Goal: Transaction & Acquisition: Purchase product/service

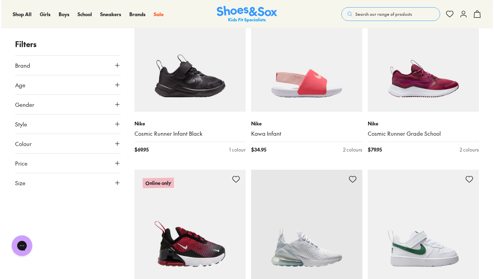
scroll to position [1010, 0]
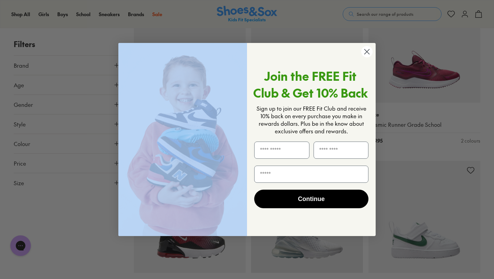
click at [373, 52] on div "Close dialog Join the FREE Fit Club & Get 10% Back Sign up to join our FREE Fit…" at bounding box center [246, 139] width 257 height 193
click at [369, 51] on circle "Close dialog" at bounding box center [366, 51] width 11 height 11
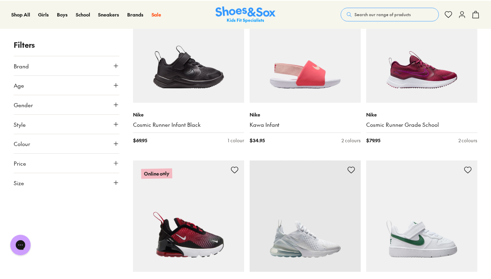
scroll to position [1007, 0]
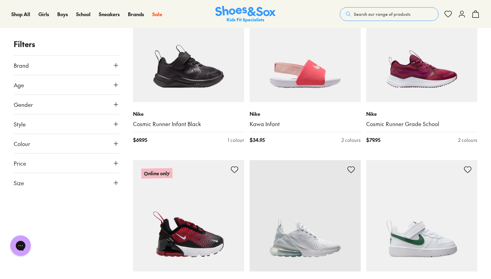
click at [375, 13] on span "Search our range of products" at bounding box center [382, 14] width 57 height 6
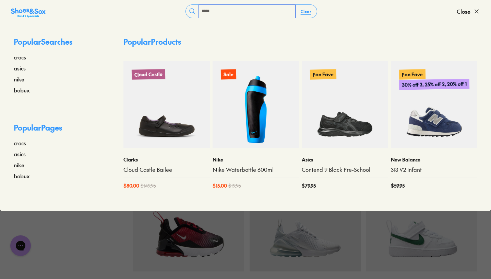
type input "*****"
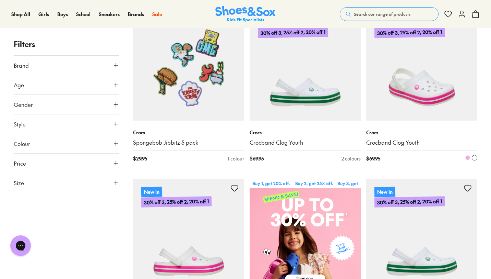
click at [398, 101] on img at bounding box center [421, 64] width 111 height 111
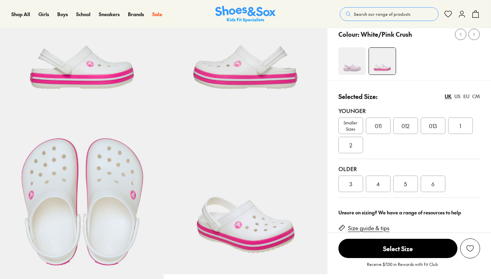
scroll to position [98, 0]
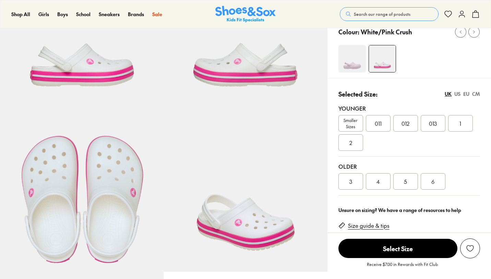
select select "*"
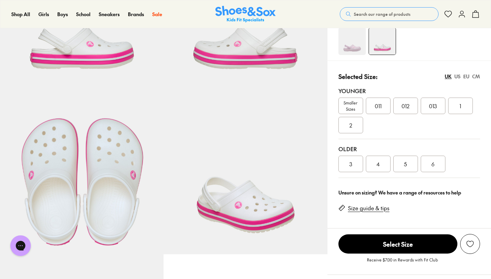
scroll to position [117, 0]
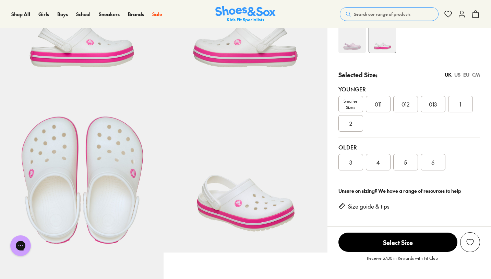
click at [352, 102] on span "Smaller Sizes" at bounding box center [351, 104] width 24 height 12
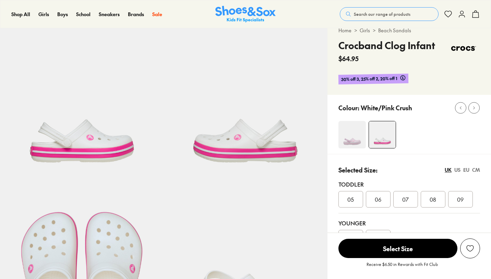
select select "*"
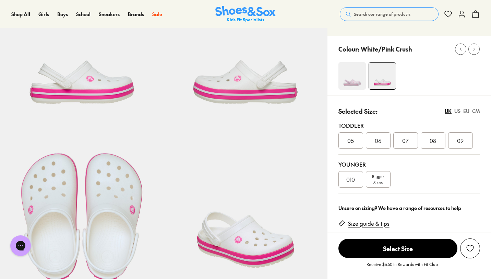
click at [460, 141] on span "09" at bounding box center [460, 140] width 7 height 8
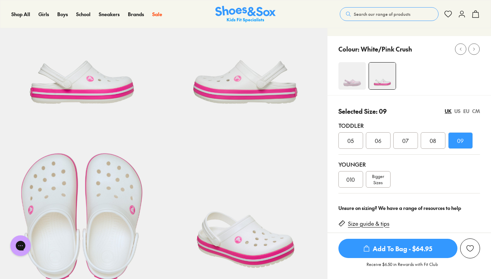
click at [348, 76] on img at bounding box center [352, 75] width 27 height 27
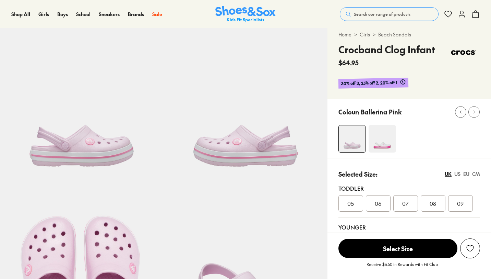
select select "*"
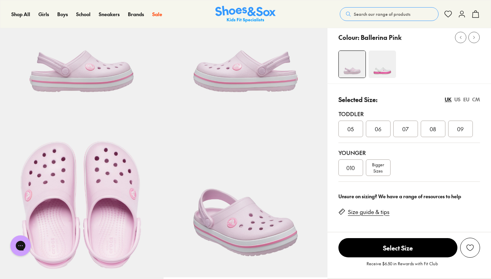
click at [384, 67] on img at bounding box center [382, 63] width 27 height 27
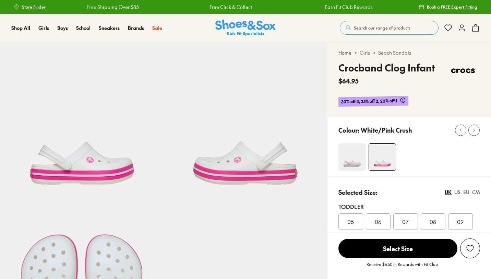
select select "*"
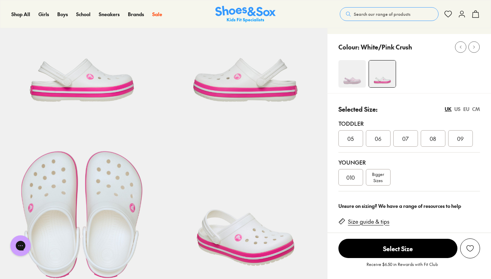
click at [346, 176] on div "010" at bounding box center [351, 177] width 25 height 16
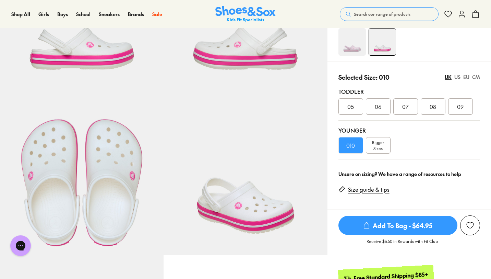
scroll to position [117, 0]
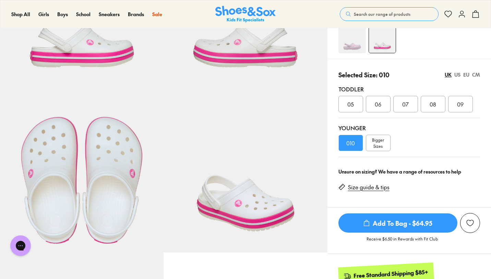
click at [366, 223] on icon "submit" at bounding box center [366, 222] width 7 height 7
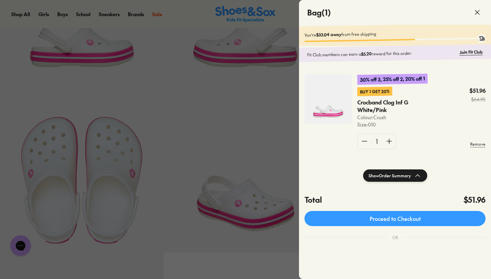
click at [278, 127] on div at bounding box center [245, 139] width 491 height 279
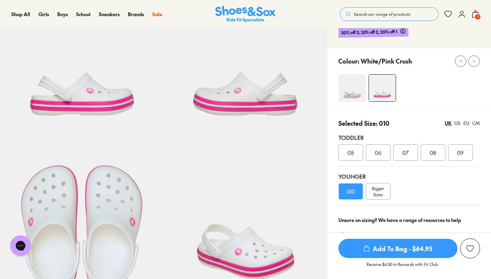
scroll to position [0, 0]
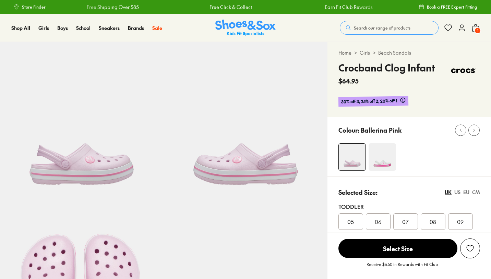
select select "*"
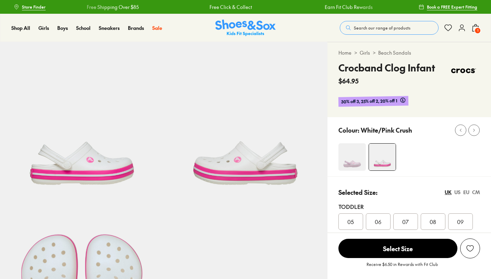
select select "*"
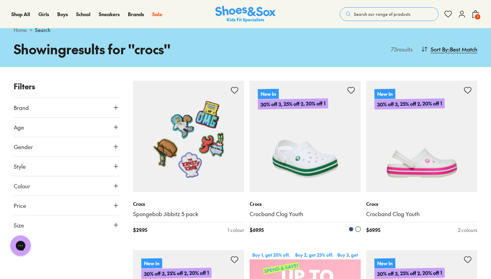
click at [272, 163] on img at bounding box center [305, 136] width 111 height 111
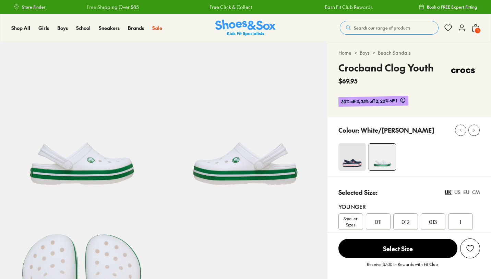
select select "*"
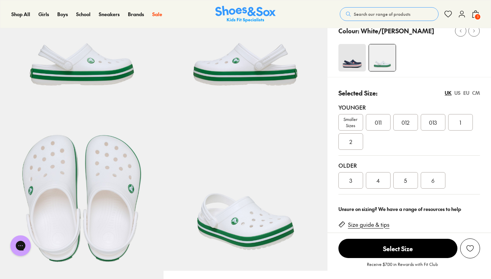
scroll to position [100, 0]
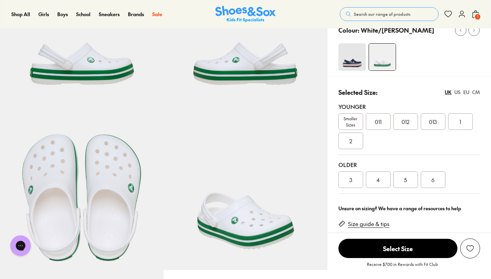
click at [355, 118] on span "Smaller Sizes" at bounding box center [351, 121] width 24 height 12
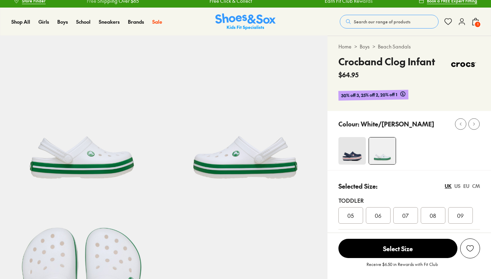
select select "*"
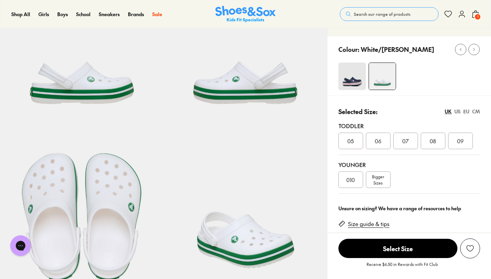
scroll to position [83, 0]
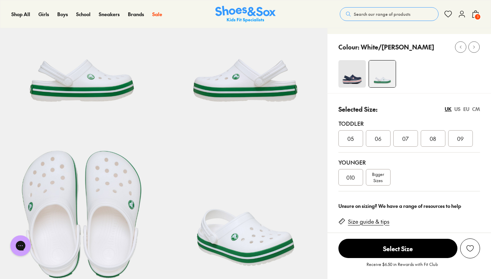
click at [350, 177] on span "010" at bounding box center [351, 177] width 9 height 8
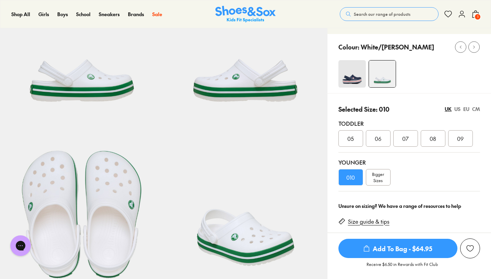
click at [367, 249] on icon "submit" at bounding box center [366, 248] width 7 height 7
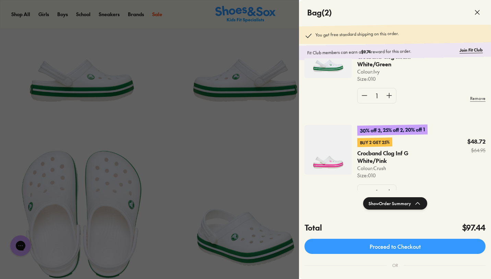
scroll to position [69, 0]
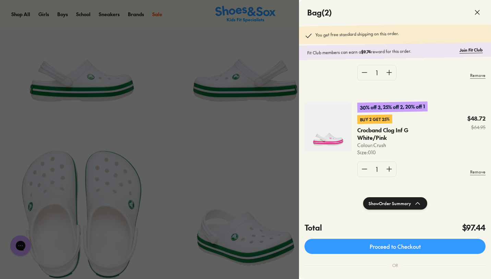
click at [260, 144] on div at bounding box center [245, 139] width 491 height 279
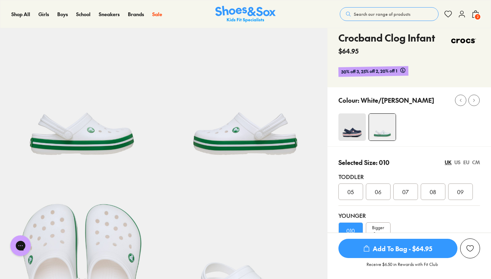
scroll to position [0, 0]
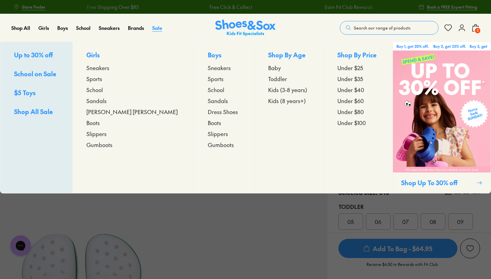
click at [158, 28] on span "Sale" at bounding box center [157, 27] width 10 height 7
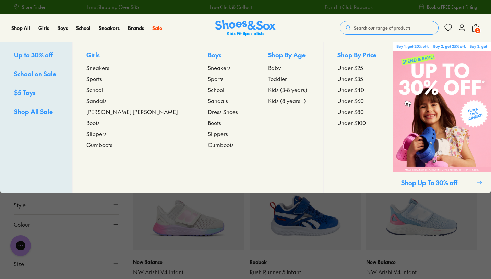
click at [268, 90] on span "Kids (3-8 years)" at bounding box center [287, 89] width 39 height 8
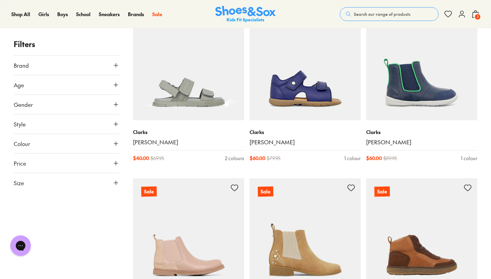
scroll to position [1506, 0]
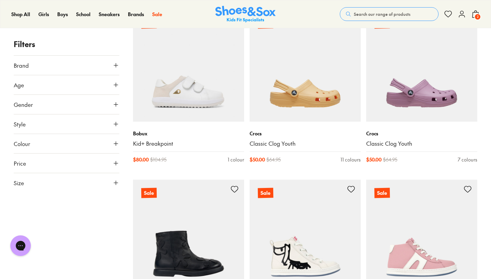
scroll to position [1838, 0]
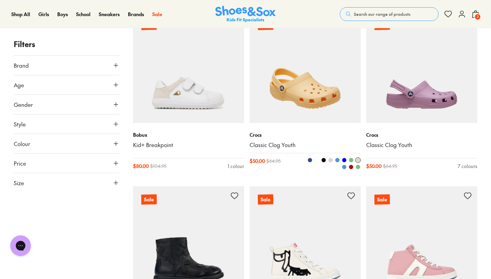
click at [343, 81] on img at bounding box center [305, 67] width 111 height 111
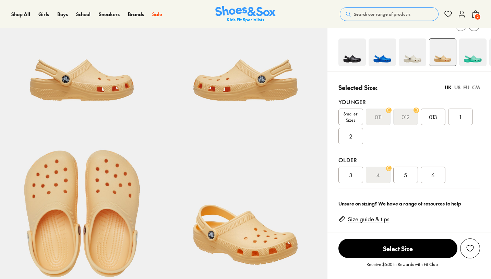
scroll to position [85, 0]
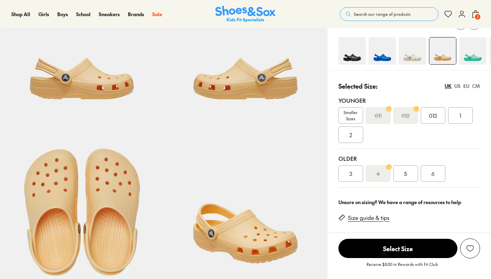
select select "*"
click at [354, 116] on span "Smaller Sizes" at bounding box center [351, 115] width 24 height 12
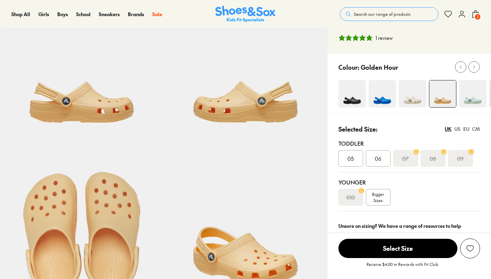
select select "*"
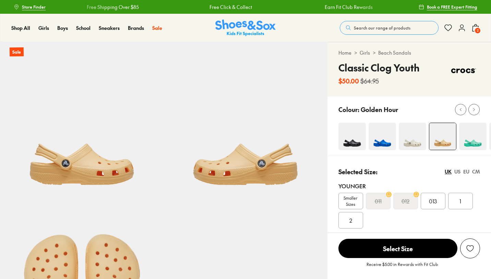
select select "*"
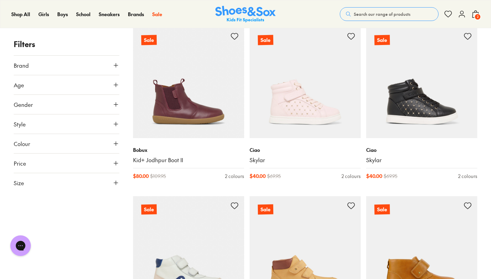
scroll to position [2331, 0]
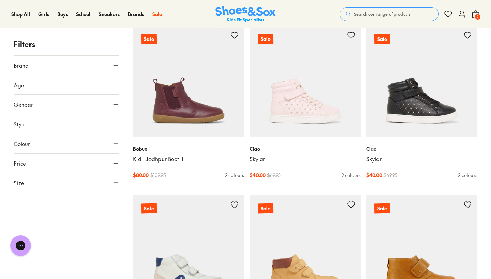
click at [72, 178] on button "Size" at bounding box center [67, 182] width 106 height 19
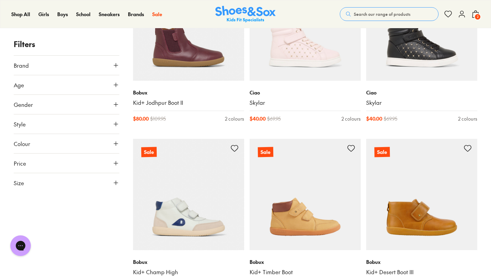
scroll to position [2386, 0]
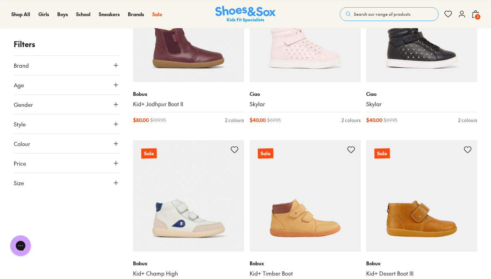
click at [74, 178] on button "Size" at bounding box center [67, 182] width 106 height 19
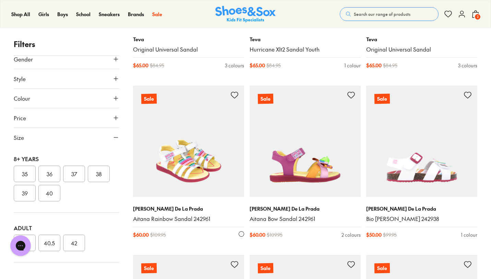
scroll to position [3120, 0]
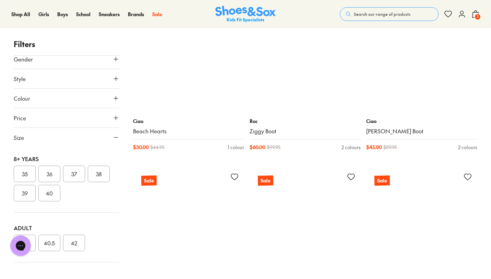
scroll to position [4565, 0]
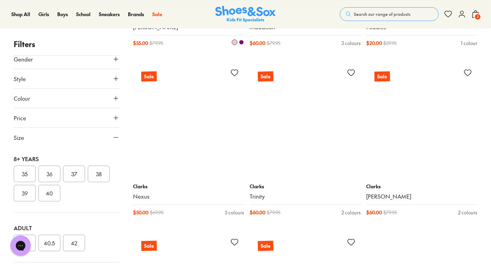
scroll to position [7031, 0]
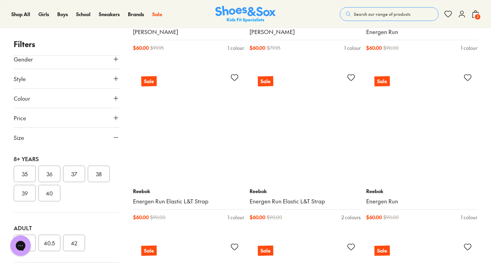
scroll to position [8716, 0]
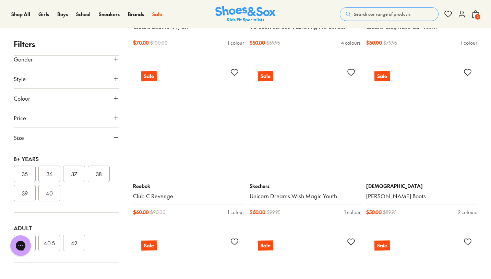
scroll to position [10428, 0]
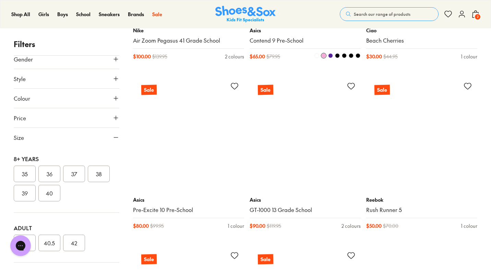
scroll to position [12445, 0]
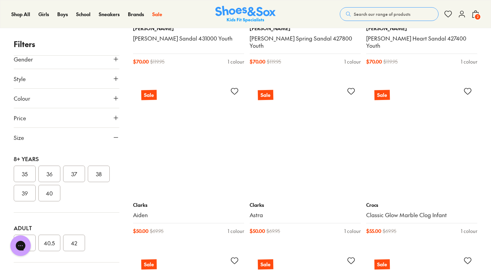
scroll to position [13971, 0]
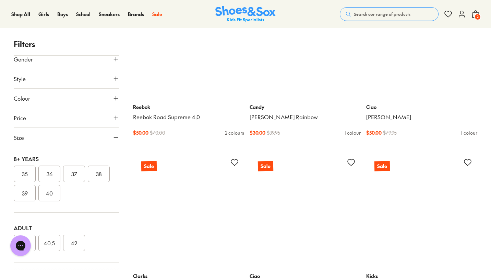
scroll to position [15979, 0]
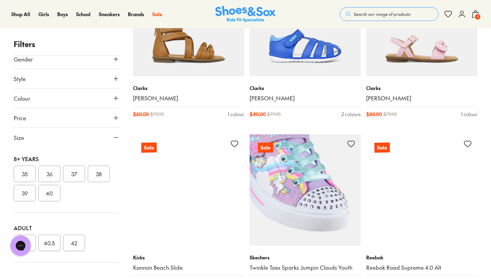
scroll to position [16287, 0]
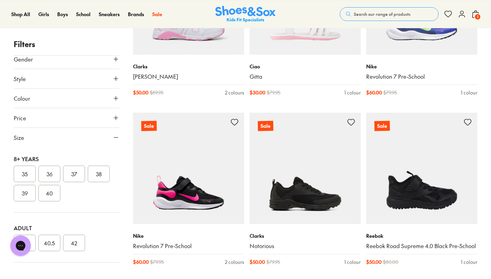
scroll to position [18613, 0]
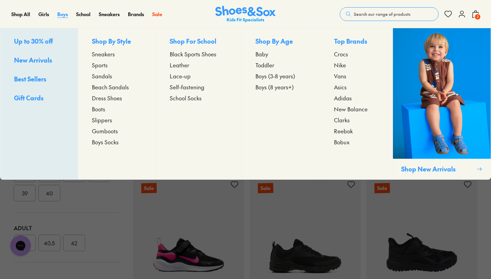
click at [60, 14] on span "Boys" at bounding box center [62, 14] width 11 height 7
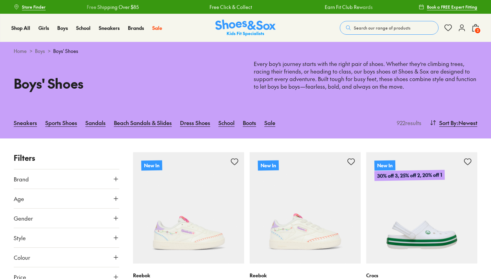
click at [60, 14] on div "Shop All Shop All Shop All Up to 30% off New Arrivals Online Only Best Sellers …" at bounding box center [245, 28] width 491 height 28
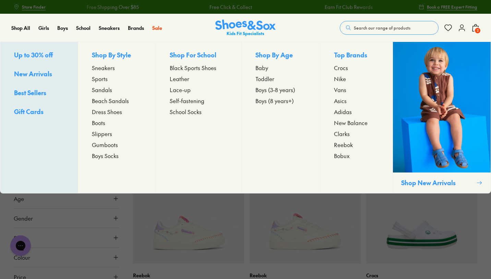
click at [94, 69] on span "Sneakers" at bounding box center [103, 67] width 23 height 8
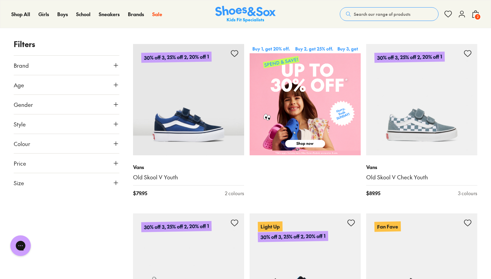
scroll to position [277, 0]
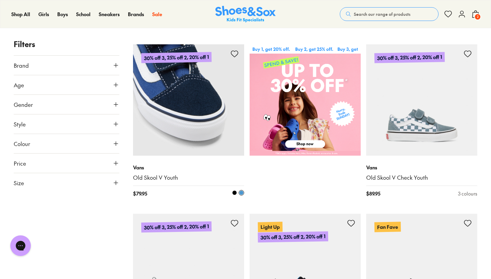
click at [177, 133] on img at bounding box center [188, 99] width 111 height 111
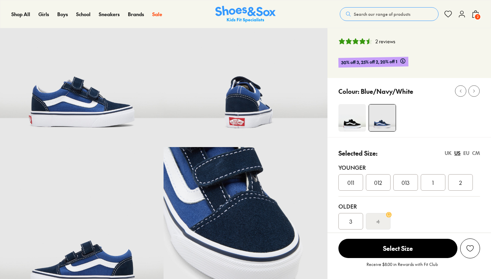
select select "*"
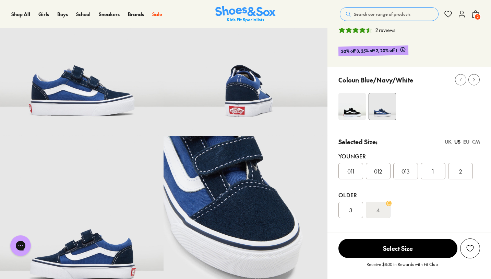
scroll to position [71, 0]
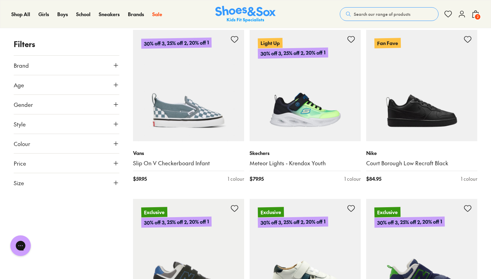
scroll to position [468, 0]
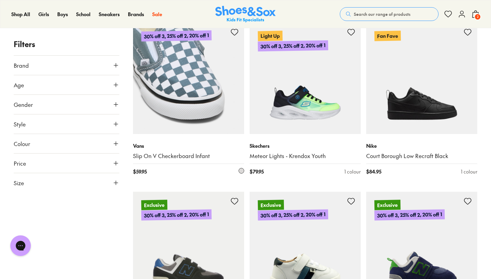
click at [189, 130] on img at bounding box center [188, 78] width 111 height 111
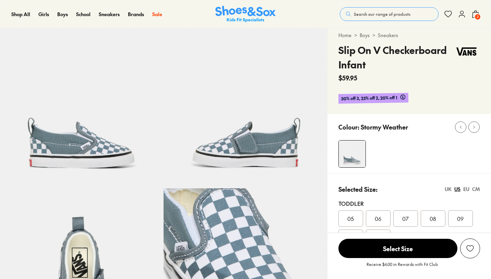
select select "*"
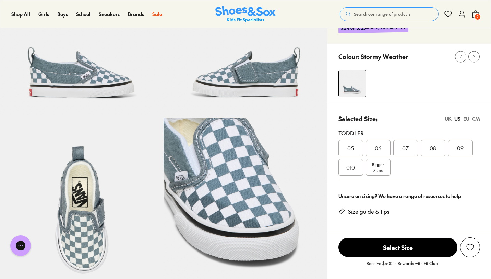
click at [469, 150] on div "09" at bounding box center [461, 148] width 25 height 16
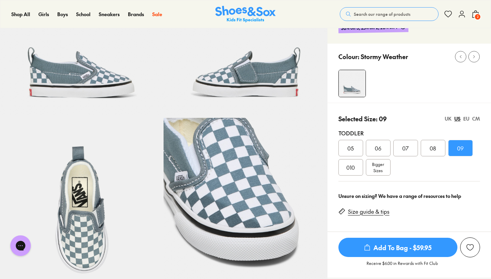
click at [388, 248] on span "Add To Bag - $59.95" at bounding box center [398, 246] width 119 height 19
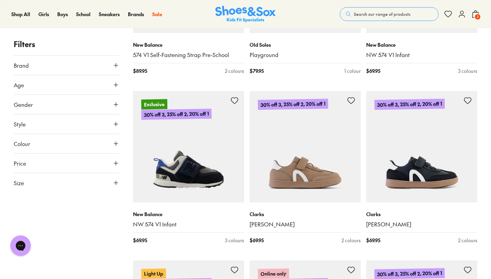
scroll to position [739, 0]
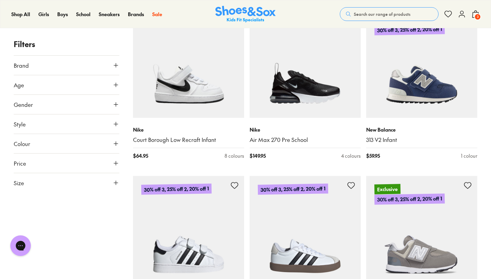
scroll to position [2345, 0]
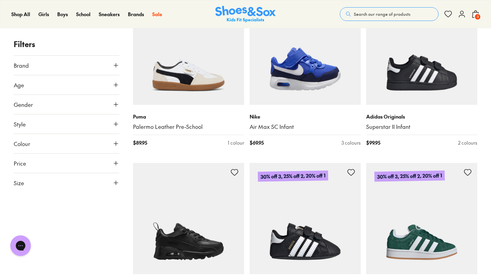
scroll to position [5070, 0]
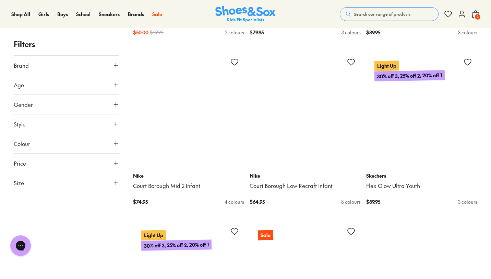
scroll to position [7044, 0]
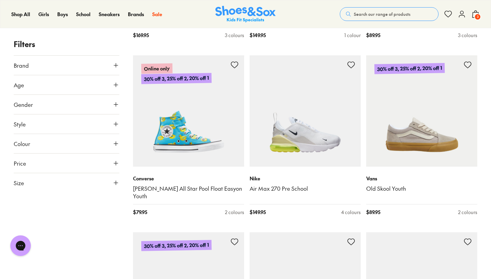
scroll to position [8432, 0]
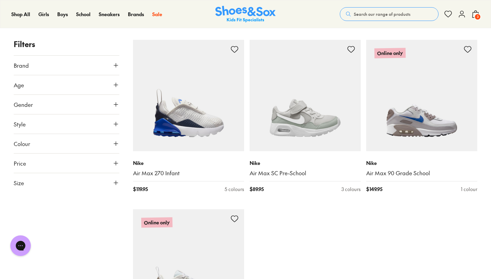
scroll to position [8937, 0]
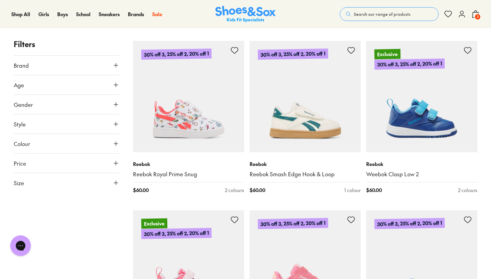
scroll to position [11298, 0]
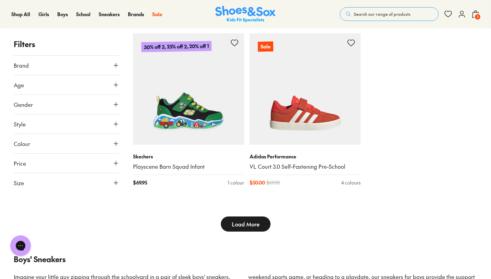
scroll to position [12659, 0]
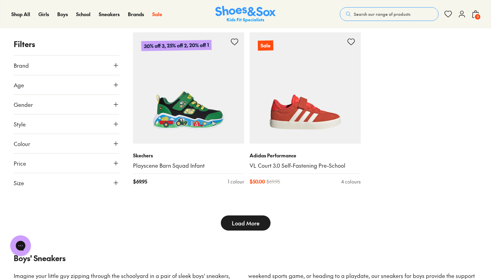
click at [245, 219] on span "Load More" at bounding box center [246, 223] width 28 height 8
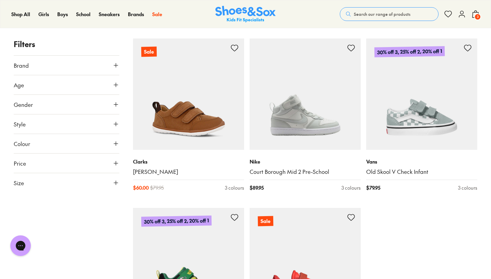
scroll to position [12474, 0]
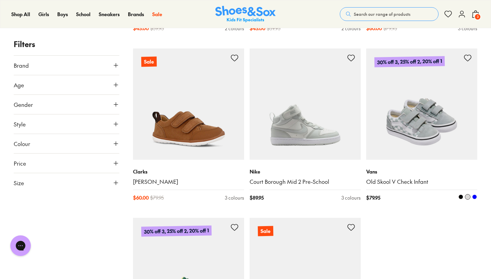
click at [421, 106] on img at bounding box center [421, 103] width 111 height 111
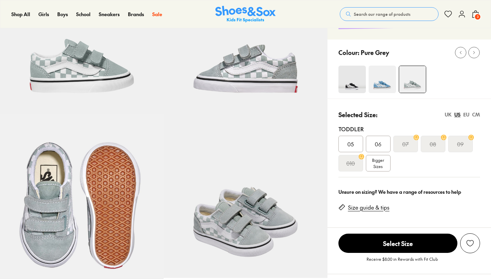
select select "*"
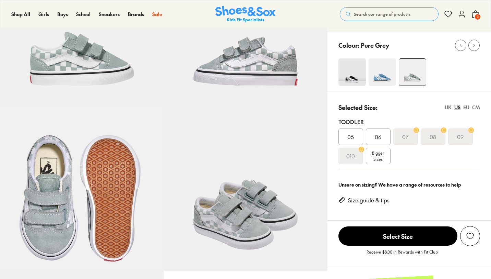
scroll to position [101, 0]
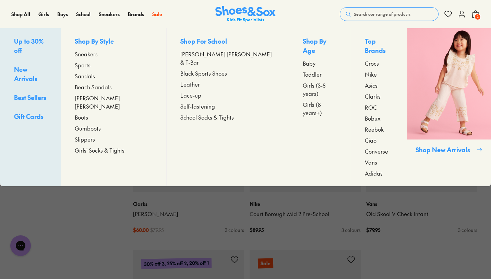
click at [96, 55] on span "Sneakers" at bounding box center [86, 54] width 23 height 8
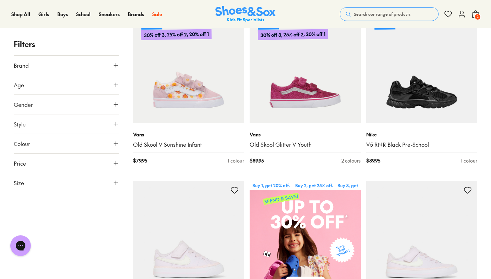
scroll to position [143, 0]
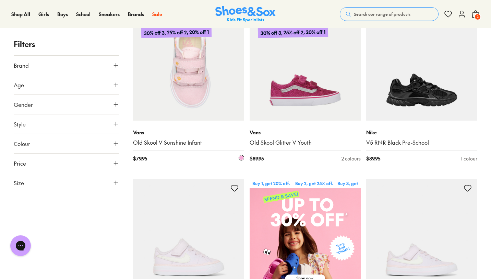
click at [181, 119] on img at bounding box center [188, 64] width 111 height 111
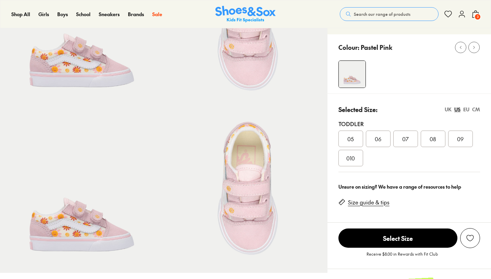
select select "*"
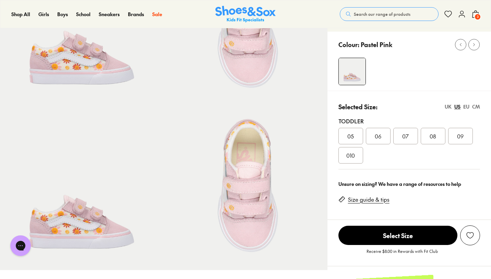
click at [463, 136] on span "09" at bounding box center [460, 136] width 7 height 8
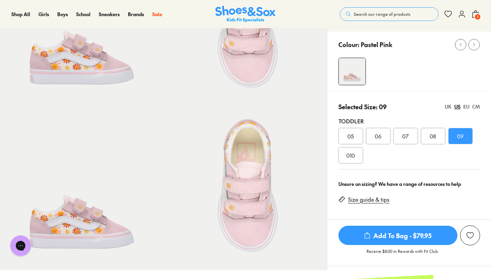
click at [399, 238] on span "Add To Bag - $79.95" at bounding box center [398, 234] width 119 height 19
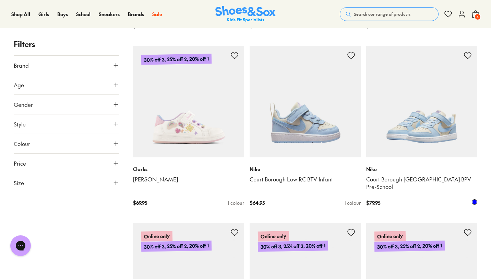
scroll to position [1466, 0]
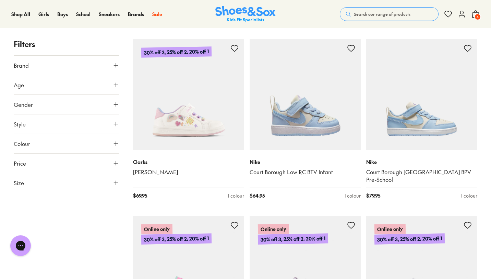
click at [474, 14] on icon at bounding box center [476, 14] width 8 height 8
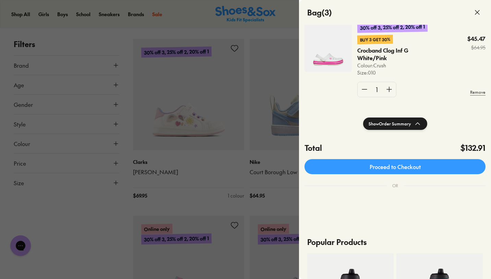
scroll to position [78, 0]
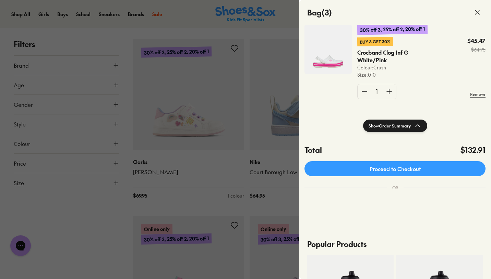
click at [217, 159] on div at bounding box center [245, 139] width 491 height 279
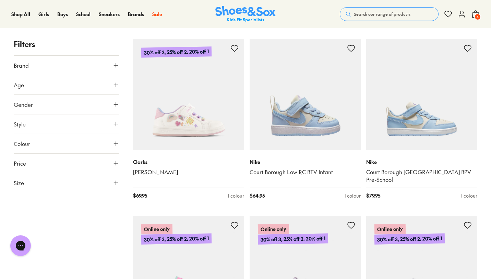
click at [477, 16] on span "4" at bounding box center [478, 16] width 7 height 7
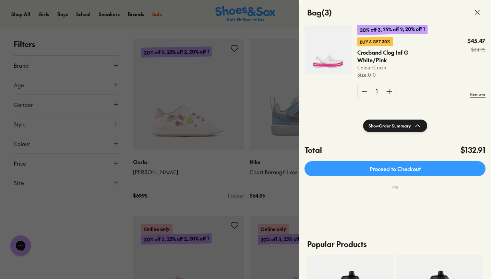
click at [413, 126] on button "Show Order Summary" at bounding box center [395, 125] width 64 height 12
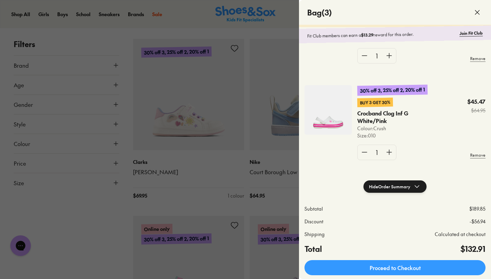
scroll to position [23, 0]
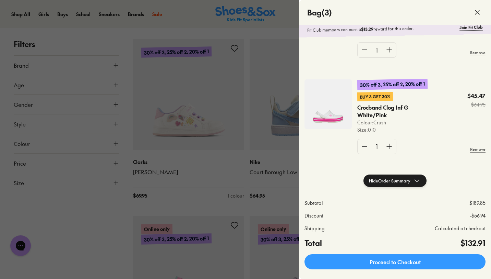
click at [211, 173] on div at bounding box center [245, 139] width 491 height 279
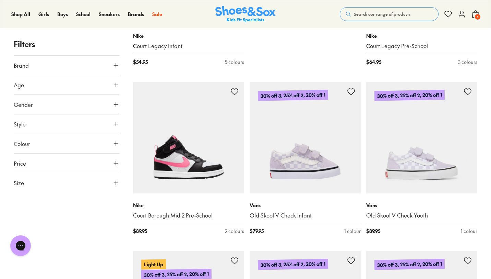
scroll to position [0, 0]
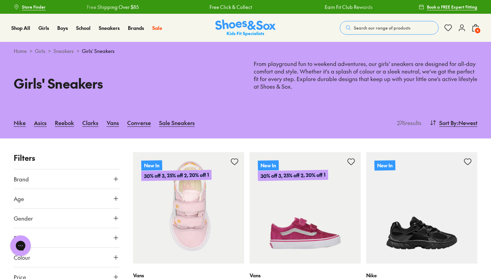
click at [202, 223] on img at bounding box center [188, 207] width 111 height 111
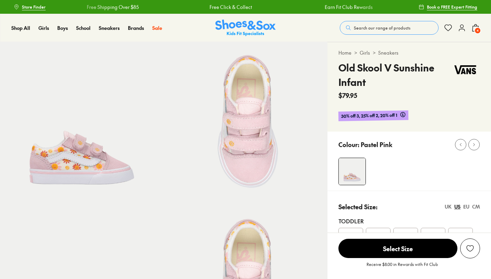
select select "*"
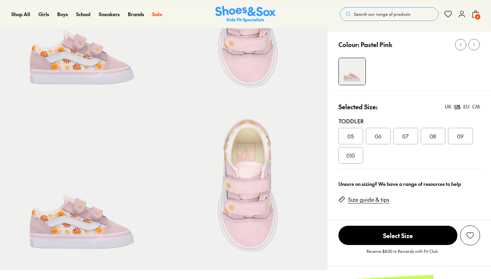
scroll to position [102, 0]
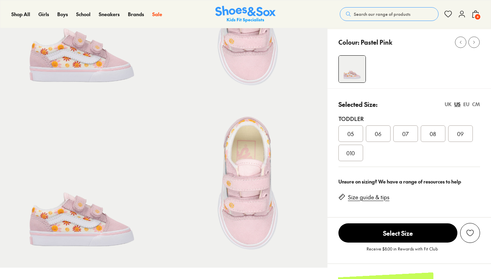
click at [461, 133] on span "09" at bounding box center [460, 133] width 7 height 8
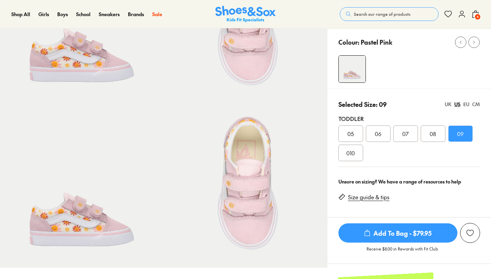
click at [410, 234] on span "Add To Bag - $79.95" at bounding box center [398, 232] width 119 height 19
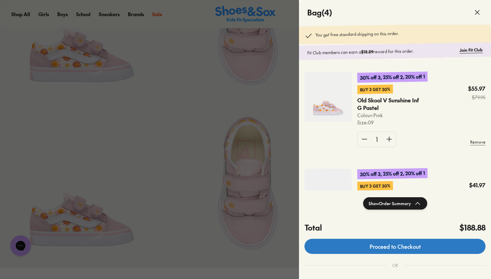
click at [352, 240] on link "Proceed to Checkout" at bounding box center [395, 245] width 181 height 15
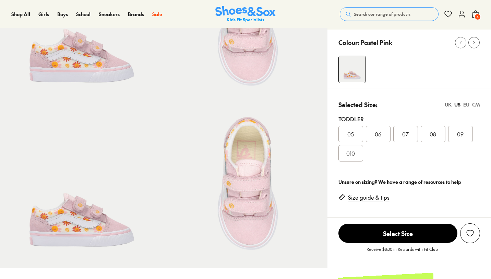
scroll to position [102, 0]
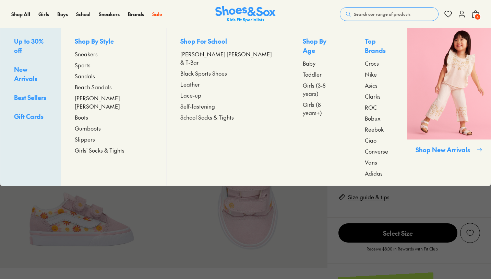
select select "*"
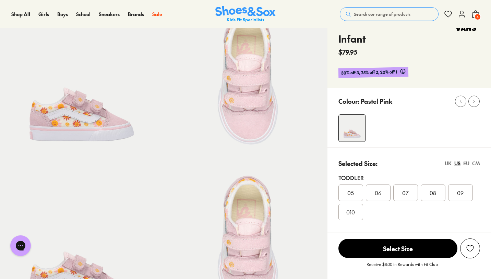
scroll to position [0, 0]
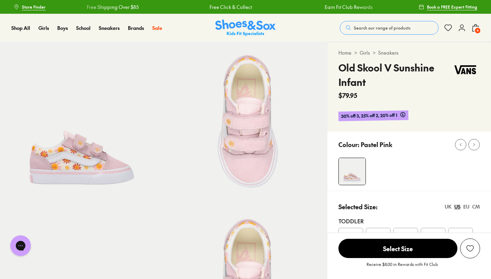
click at [478, 33] on span "4" at bounding box center [478, 30] width 7 height 7
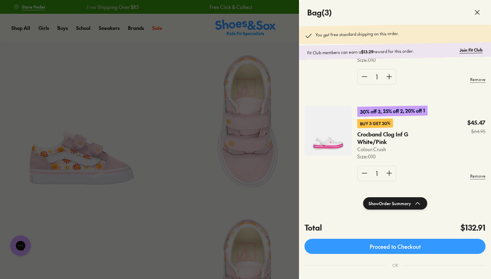
scroll to position [164, 0]
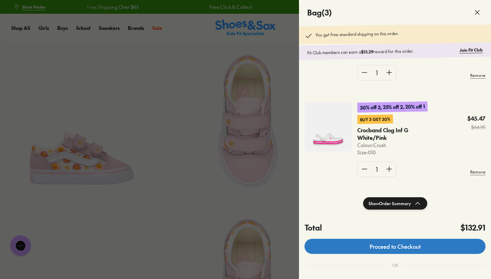
click at [395, 245] on link "Proceed to Checkout" at bounding box center [395, 245] width 181 height 15
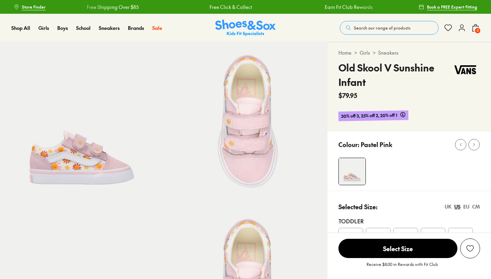
select select "*"
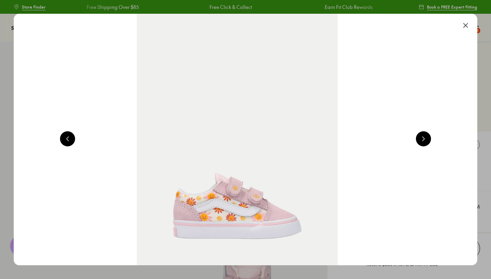
click at [470, 24] on button at bounding box center [465, 25] width 15 height 15
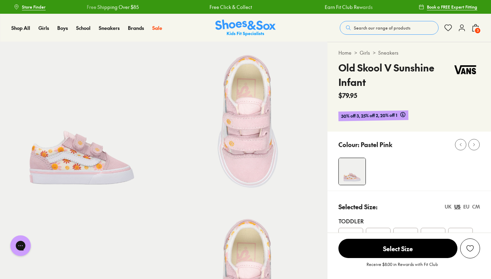
click at [480, 24] on div "Shop All Shop All Shop All Up to 30% off New Arrivals Online Only Best Sellers …" at bounding box center [245, 28] width 491 height 28
click at [479, 27] on use at bounding box center [476, 27] width 6 height 7
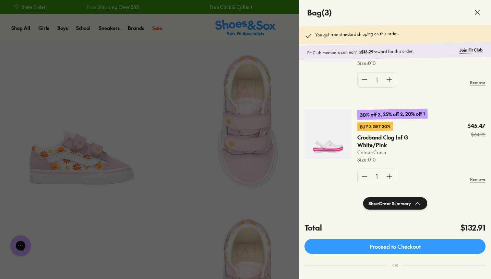
scroll to position [165, 0]
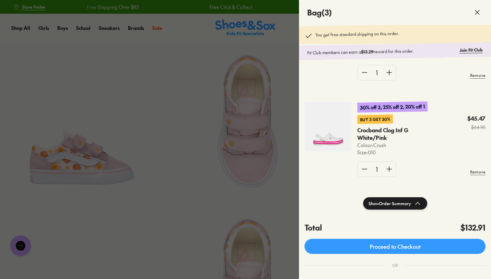
click at [333, 137] on img at bounding box center [328, 126] width 47 height 49
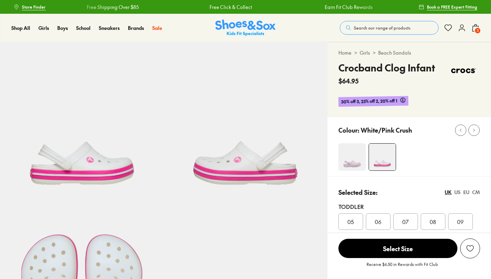
select select "*"
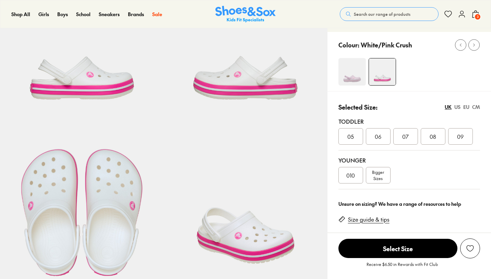
scroll to position [86, 0]
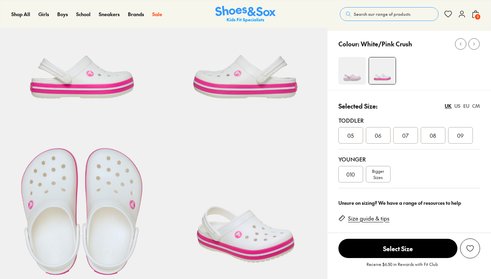
click at [476, 11] on use at bounding box center [476, 14] width 6 height 7
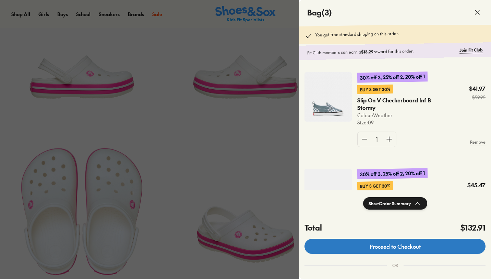
click at [416, 244] on link "Proceed to Checkout" at bounding box center [395, 245] width 181 height 15
